Goal: Task Accomplishment & Management: Use online tool/utility

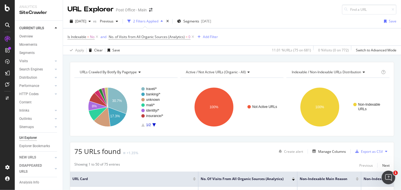
click at [8, 11] on div at bounding box center [7, 95] width 15 height 190
click at [7, 10] on icon at bounding box center [7, 8] width 5 height 7
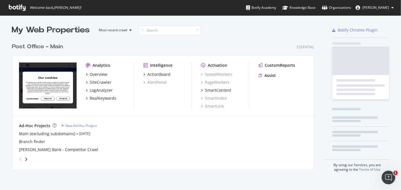
scroll to position [185, 391]
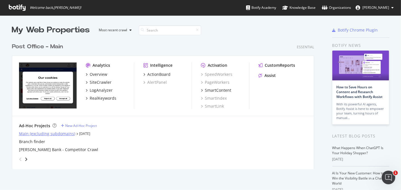
click at [57, 134] on div "Main (excluding subdomains)" at bounding box center [47, 134] width 56 height 6
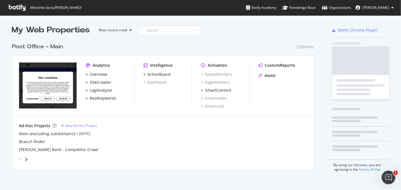
scroll to position [185, 391]
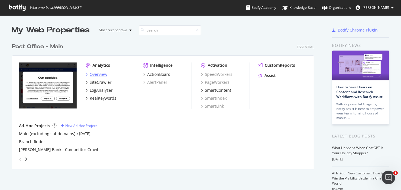
click at [99, 75] on div "Overview" at bounding box center [99, 74] width 18 height 6
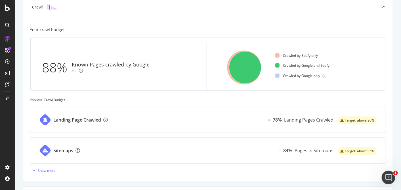
scroll to position [143, 0]
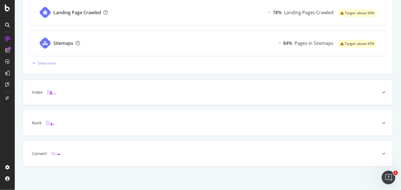
click at [108, 95] on div "Index" at bounding box center [207, 92] width 369 height 26
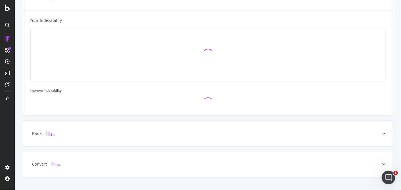
scroll to position [167, 0]
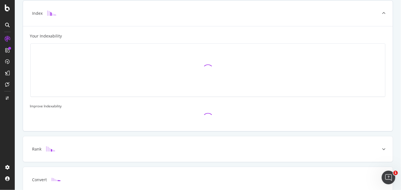
click at [124, 18] on div "Index" at bounding box center [207, 14] width 369 height 26
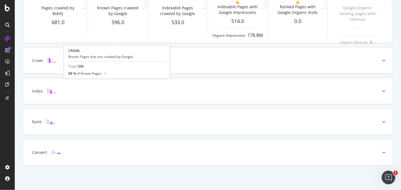
scroll to position [88, 0]
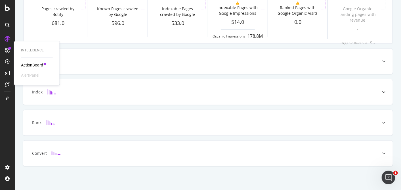
click at [6, 51] on icon at bounding box center [7, 50] width 5 height 5
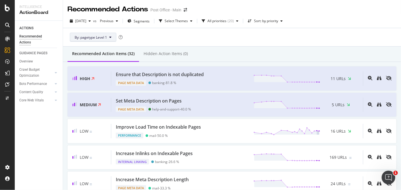
click at [86, 40] on button "By: pagetype Level 1" at bounding box center [93, 37] width 47 height 9
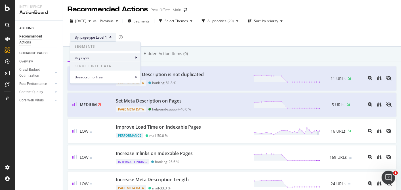
click at [135, 58] on span at bounding box center [135, 57] width 1 height 7
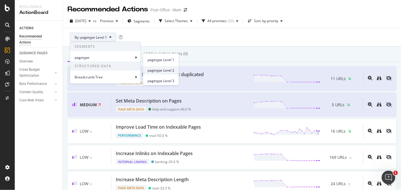
click at [163, 72] on span "pagetype Level 2" at bounding box center [160, 70] width 27 height 5
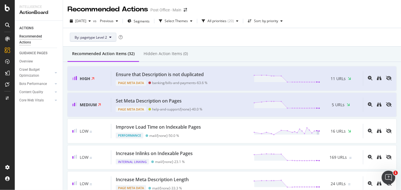
click at [109, 37] on icon at bounding box center [110, 36] width 2 height 3
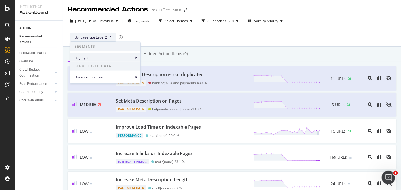
click at [134, 59] on div "pagetype" at bounding box center [105, 57] width 70 height 8
click at [136, 57] on icon at bounding box center [136, 57] width 2 height 3
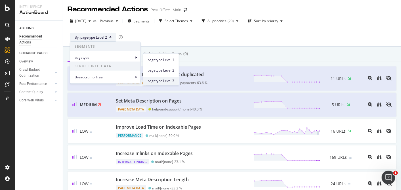
click at [165, 80] on span "pagetype Level 3" at bounding box center [160, 80] width 27 height 5
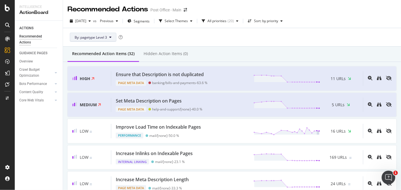
click at [110, 38] on icon at bounding box center [110, 36] width 2 height 3
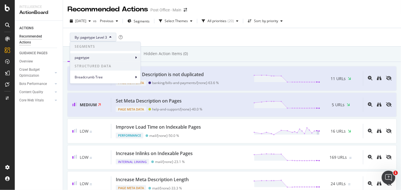
click at [107, 57] on span "pagetype" at bounding box center [104, 57] width 59 height 5
click at [136, 57] on icon at bounding box center [136, 57] width 2 height 3
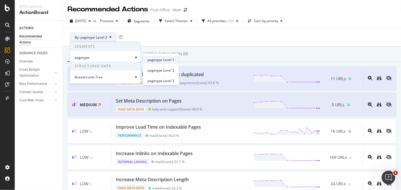
click at [155, 59] on span "pagetype Level 1" at bounding box center [160, 59] width 27 height 5
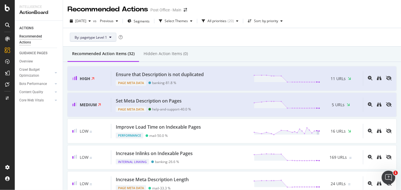
click at [109, 37] on icon at bounding box center [110, 36] width 2 height 3
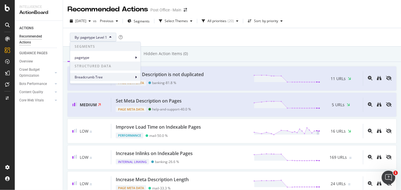
click at [135, 76] on span at bounding box center [135, 76] width 1 height 7
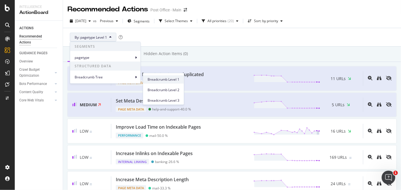
click at [163, 78] on span "Breadcrumb Level 1" at bounding box center [163, 79] width 32 height 5
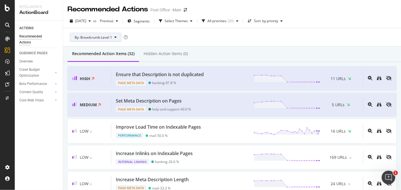
click at [113, 36] on button "By: Breadcrumb Level 1" at bounding box center [96, 37] width 52 height 9
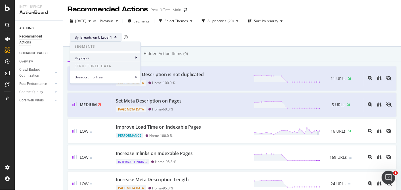
click at [132, 56] on span "pagetype" at bounding box center [104, 57] width 59 height 5
click at [138, 56] on div "pagetype" at bounding box center [105, 57] width 70 height 8
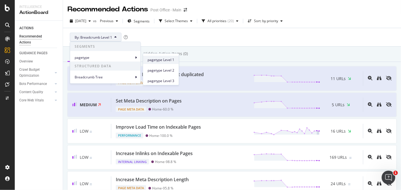
click at [152, 60] on span "pagetype Level 1" at bounding box center [160, 59] width 27 height 5
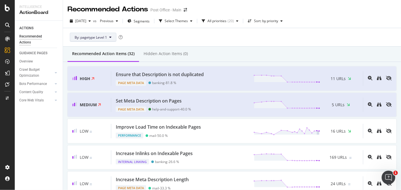
click at [103, 36] on span "By: pagetype Level 1" at bounding box center [91, 37] width 32 height 5
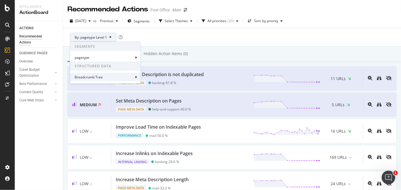
click at [117, 78] on span "Breadcrumb Tree" at bounding box center [104, 76] width 59 height 5
click at [132, 77] on span "Breadcrumb Tree" at bounding box center [104, 76] width 59 height 5
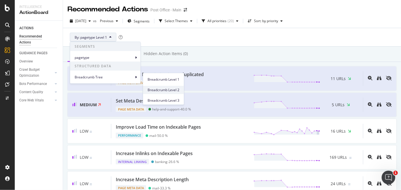
click at [175, 90] on span "Breadcrumb Level 2" at bounding box center [163, 89] width 32 height 5
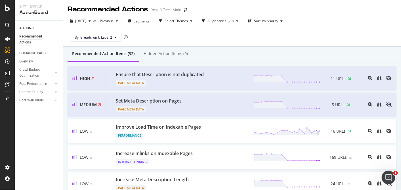
click at [119, 47] on div "Recommended Action Items (32)" at bounding box center [102, 54] width 71 height 16
click at [114, 37] on icon at bounding box center [115, 36] width 2 height 3
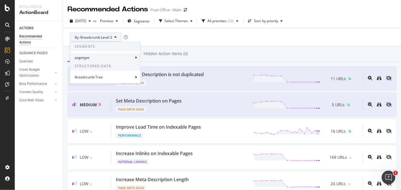
click at [136, 55] on div "pagetype" at bounding box center [105, 57] width 70 height 8
click at [135, 57] on icon at bounding box center [136, 57] width 2 height 3
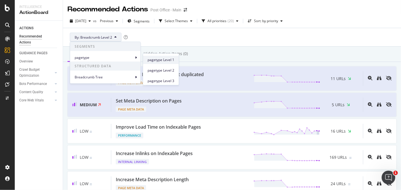
click at [154, 59] on span "pagetype Level 1" at bounding box center [160, 59] width 27 height 5
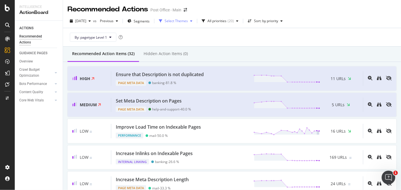
click at [192, 20] on icon "button" at bounding box center [191, 20] width 2 height 3
click at [377, 81] on div at bounding box center [377, 78] width 29 height 14
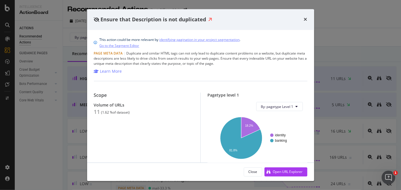
scroll to position [85, 0]
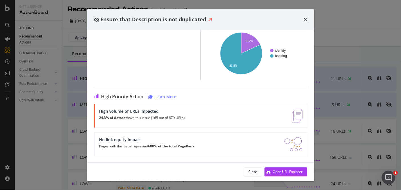
click at [100, 118] on strong "24.3% of dataset" at bounding box center [113, 117] width 28 height 5
click at [185, 122] on div "High volume of URLs impacted 24.3% of dataset have this issue (165 out of 679 U…" at bounding box center [142, 116] width 86 height 14
click at [183, 114] on div "High volume of URLs impacted 24.3% of dataset have this issue (165 out of 679 U…" at bounding box center [142, 116] width 86 height 14
click at [183, 145] on strong "680% of the total PageRank" at bounding box center [171, 145] width 46 height 5
click at [275, 172] on div "Open URL Explorer" at bounding box center [288, 171] width 30 height 5
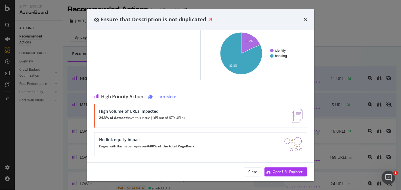
scroll to position [55, 0]
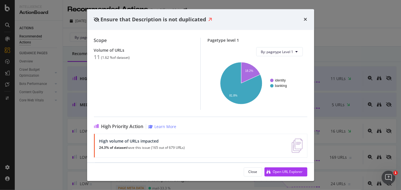
click at [306, 20] on icon "times" at bounding box center [305, 19] width 3 height 5
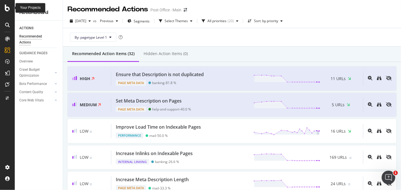
click at [8, 9] on icon at bounding box center [7, 8] width 5 height 7
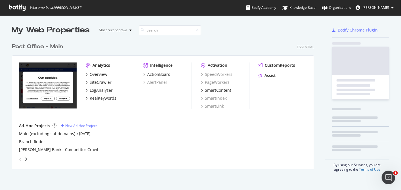
scroll to position [185, 391]
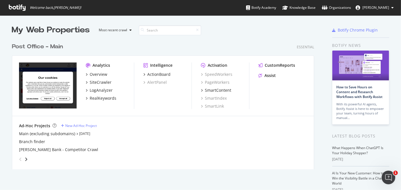
click at [71, 135] on div "Main (excluding subdomains) [DATE]" at bounding box center [163, 134] width 288 height 6
drag, startPoint x: 66, startPoint y: 135, endPoint x: 71, endPoint y: 135, distance: 5.1
click at [71, 135] on div "Main (excluding subdomains) [DATE]" at bounding box center [163, 134] width 288 height 6
click at [59, 134] on div "Main (excluding subdomains)" at bounding box center [47, 134] width 56 height 6
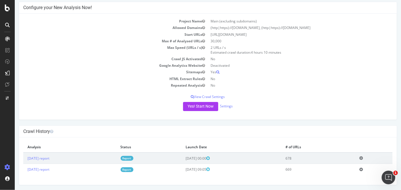
scroll to position [27, 0]
click at [194, 107] on button "Yes! Start Now" at bounding box center [200, 106] width 35 height 9
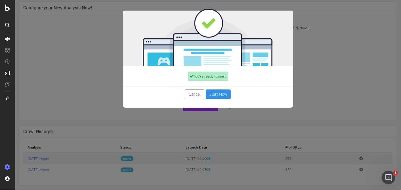
click at [214, 95] on button "Start Now" at bounding box center [217, 94] width 25 height 10
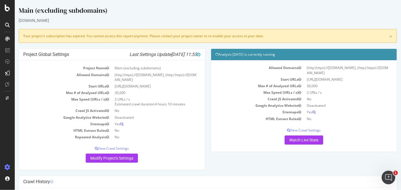
scroll to position [61, 0]
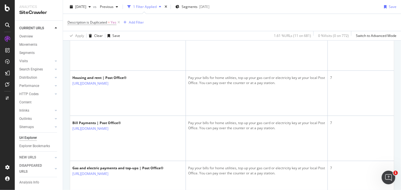
scroll to position [165, 0]
click at [9, 8] on icon at bounding box center [7, 8] width 5 height 7
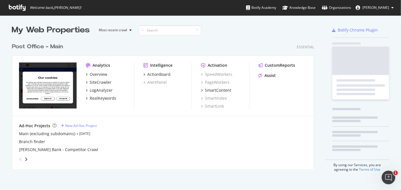
scroll to position [185, 391]
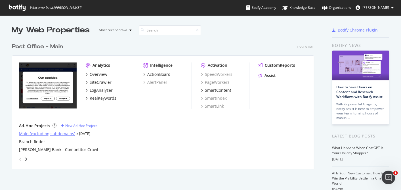
click at [46, 136] on div "Main (excluding subdomains)" at bounding box center [47, 134] width 56 height 6
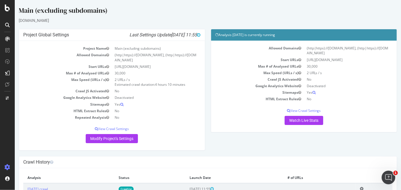
scroll to position [42, 0]
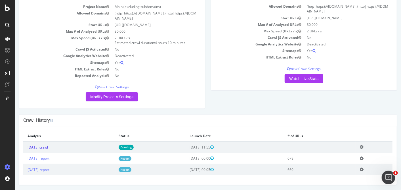
click at [48, 145] on link "2025 Sep. 1st crawl" at bounding box center [37, 147] width 20 height 5
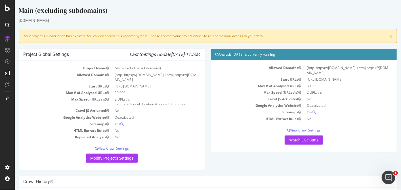
scroll to position [61, 0]
